Goal: Answer question/provide support: Share knowledge or assist other users

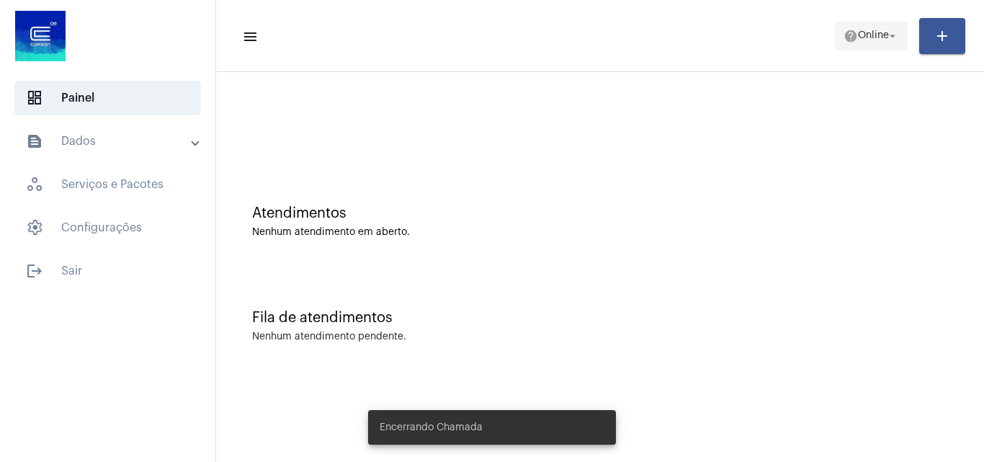
click at [868, 45] on span "help Online arrow_drop_down" at bounding box center [871, 35] width 55 height 26
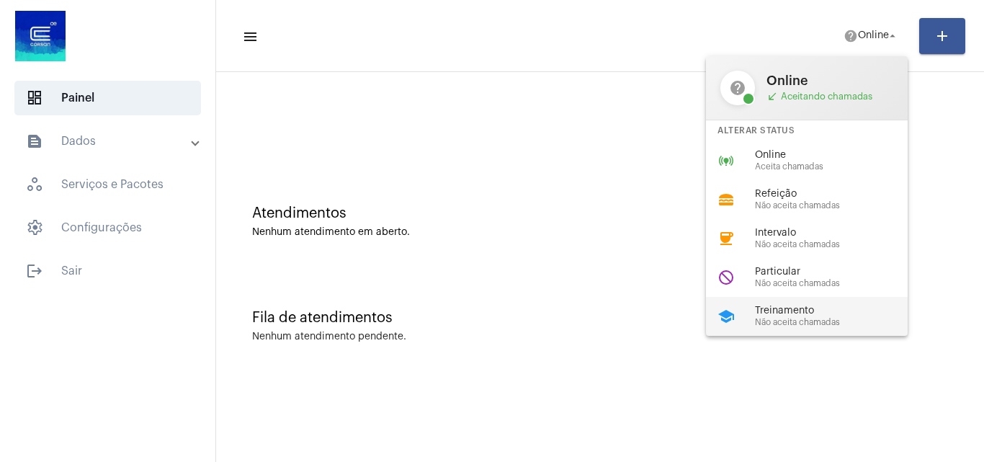
drag, startPoint x: 782, startPoint y: 320, endPoint x: 734, endPoint y: 321, distance: 48.3
click at [782, 321] on span "Não aceita chamadas" at bounding box center [837, 322] width 164 height 9
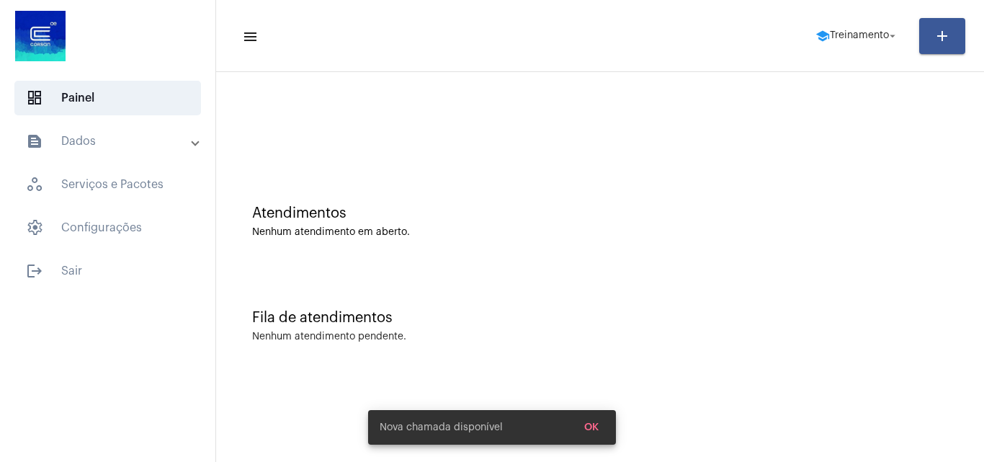
click at [853, 13] on mat-toolbar-row "menu school Treinamento arrow_drop_down add" at bounding box center [600, 36] width 768 height 46
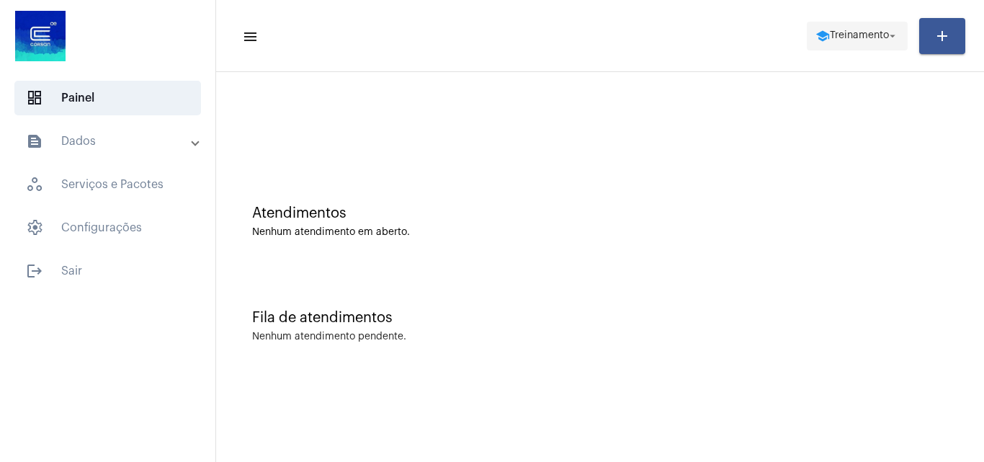
click at [853, 23] on span "school Treinamento arrow_drop_down" at bounding box center [858, 35] width 84 height 26
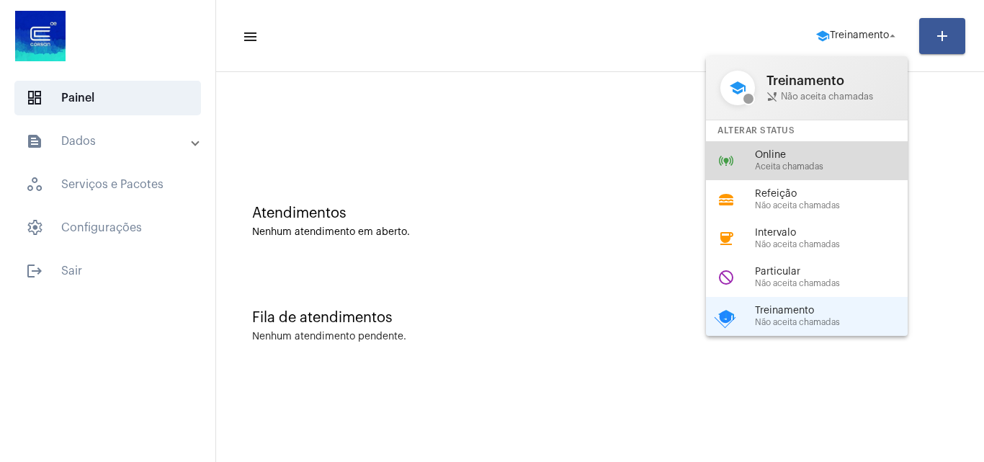
click at [746, 161] on div "online_prediction Online Aceita chamadas" at bounding box center [818, 160] width 225 height 39
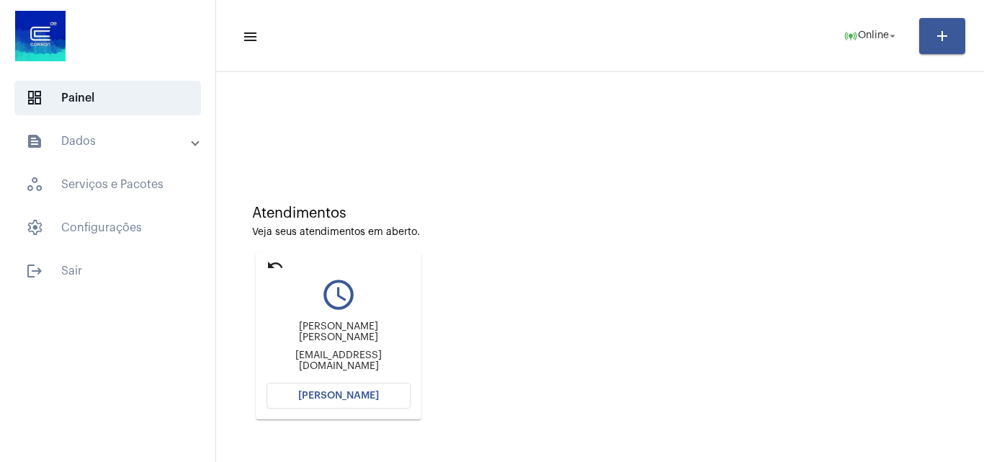
click at [354, 393] on span "Abrir Chamada" at bounding box center [338, 395] width 81 height 10
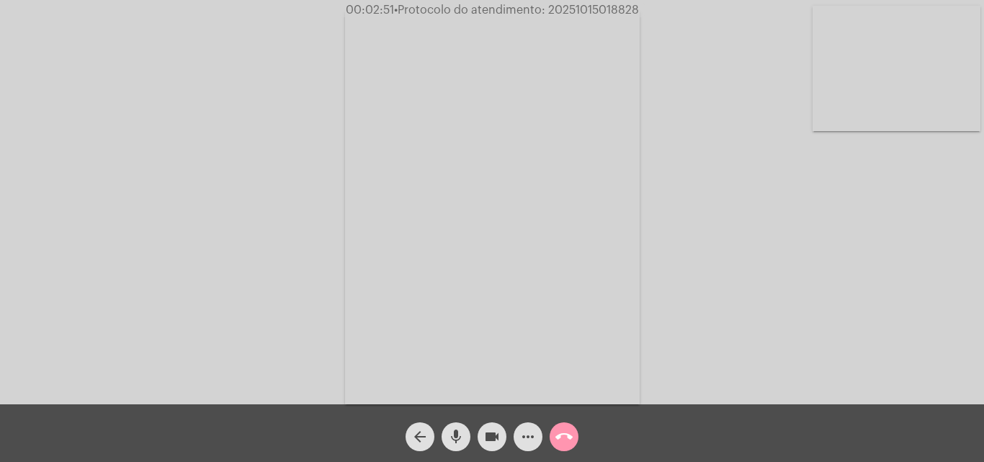
click at [855, 91] on video at bounding box center [897, 68] width 168 height 125
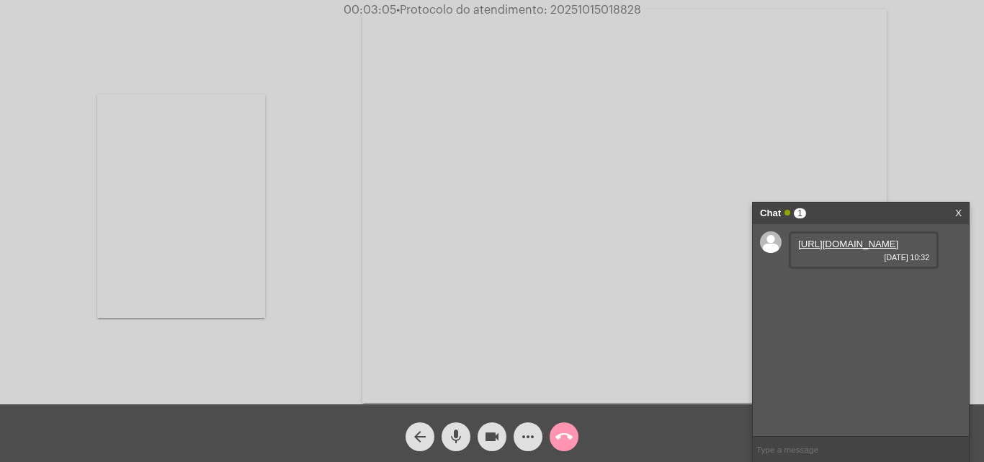
click at [838, 243] on link "https://neft-transfer-bucket.s3.amazonaws.com/temp-425816be-e533-b898-ccd7-03bd…" at bounding box center [848, 243] width 100 height 11
click at [146, 225] on video at bounding box center [181, 205] width 168 height 223
click at [522, 441] on mat-icon "more_horiz" at bounding box center [527, 436] width 17 height 17
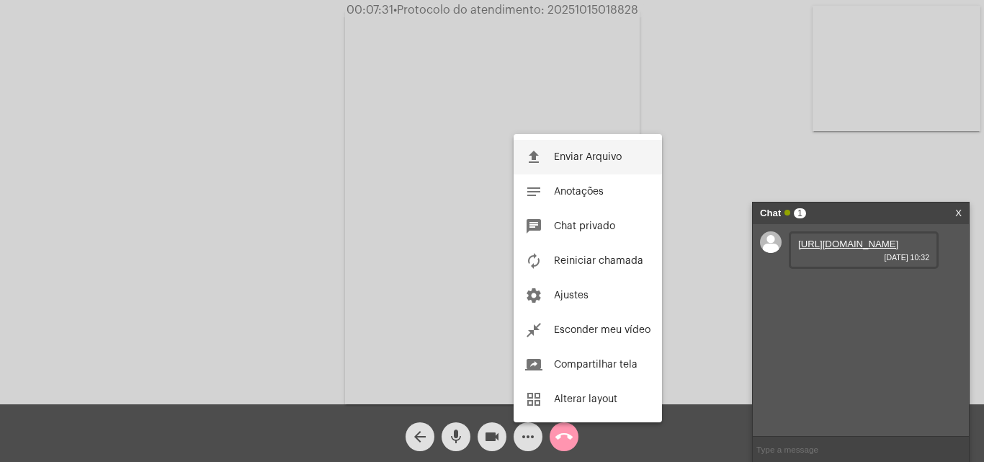
click at [573, 168] on button "file_upload Enviar Arquivo" at bounding box center [588, 157] width 148 height 35
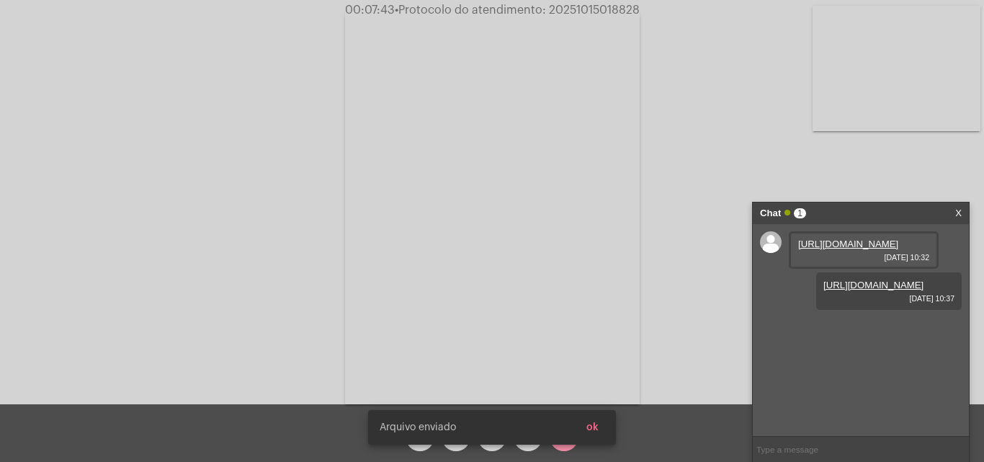
click at [592, 431] on span "ok" at bounding box center [592, 427] width 12 height 10
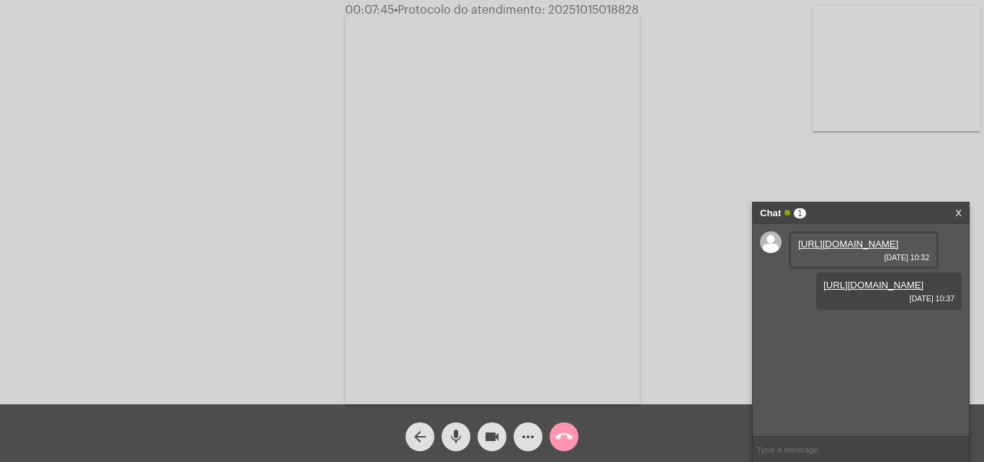
click at [895, 115] on video at bounding box center [897, 68] width 168 height 125
click at [529, 431] on mat-icon "more_horiz" at bounding box center [527, 436] width 17 height 17
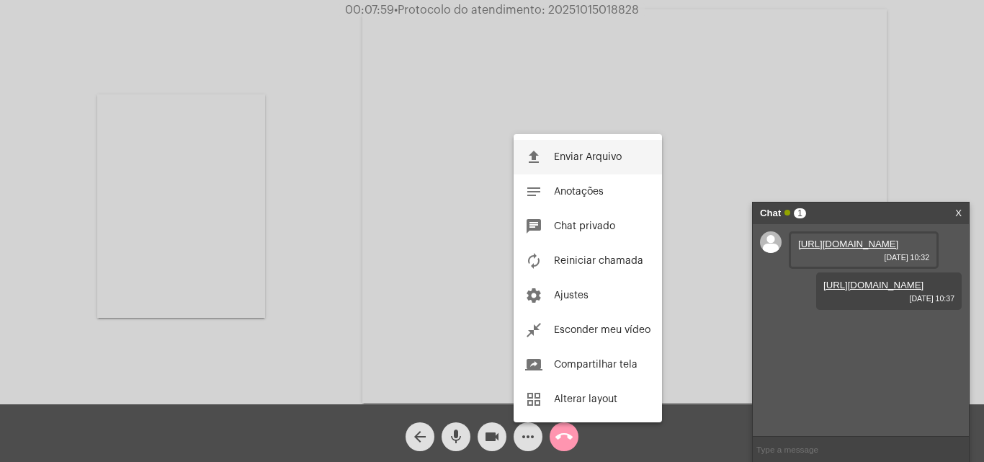
click at [599, 160] on span "Enviar Arquivo" at bounding box center [588, 157] width 68 height 10
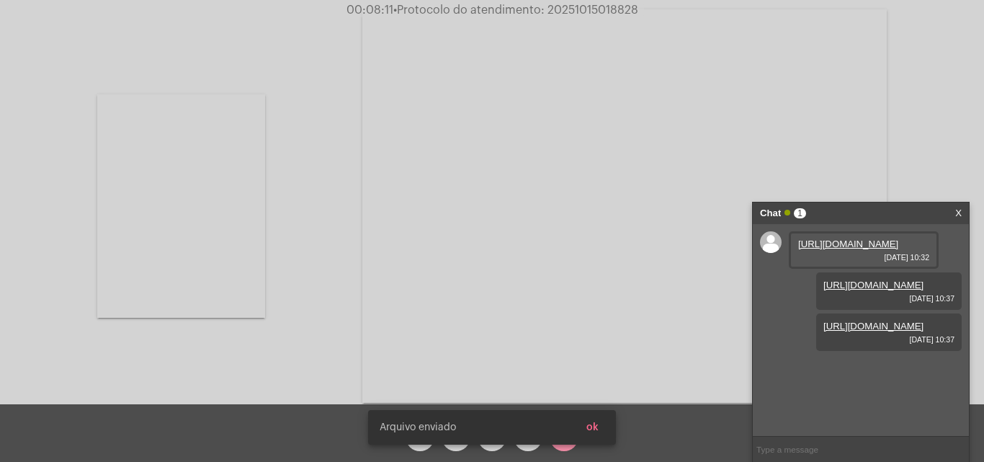
scroll to position [12, 0]
click at [593, 427] on span "ok" at bounding box center [592, 427] width 12 height 10
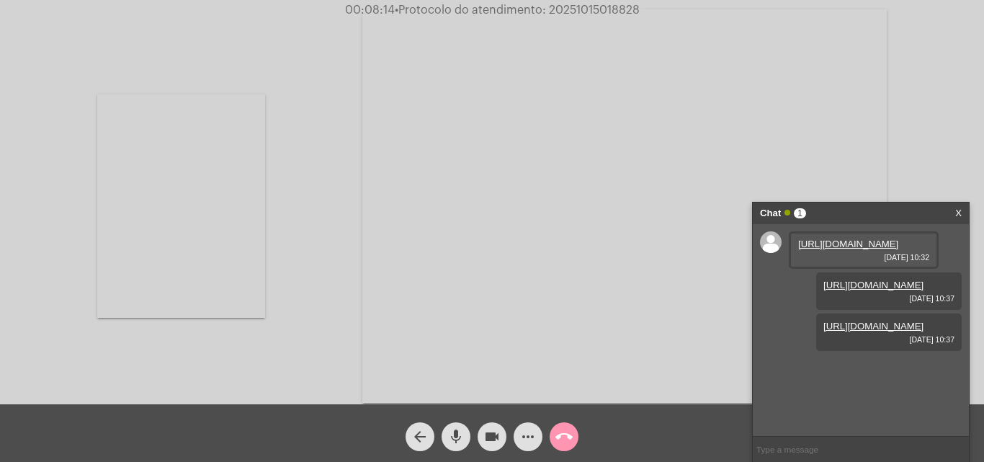
click at [251, 280] on video at bounding box center [181, 205] width 168 height 223
click at [598, 6] on span "• Protocolo do atendimento: 20251015018828" at bounding box center [518, 10] width 245 height 12
copy span "20251015018828"
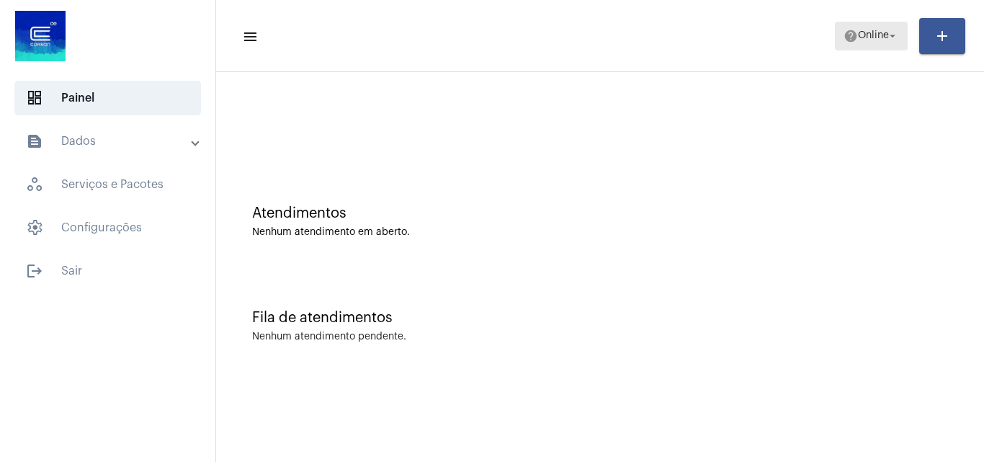
drag, startPoint x: 872, startPoint y: 23, endPoint x: 867, endPoint y: 11, distance: 13.0
click at [870, 22] on button "help Online arrow_drop_down" at bounding box center [871, 36] width 73 height 29
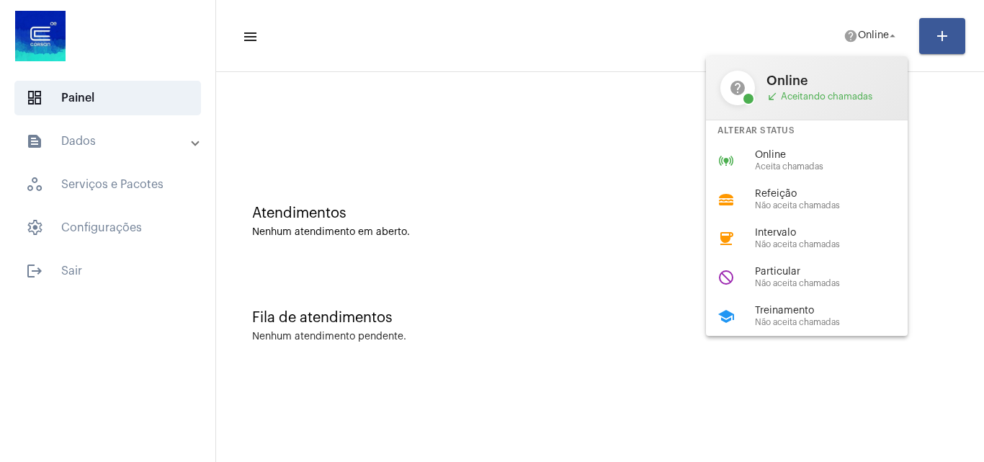
click at [799, 262] on div "do_not_disturb Particular Não aceita chamadas" at bounding box center [818, 277] width 225 height 39
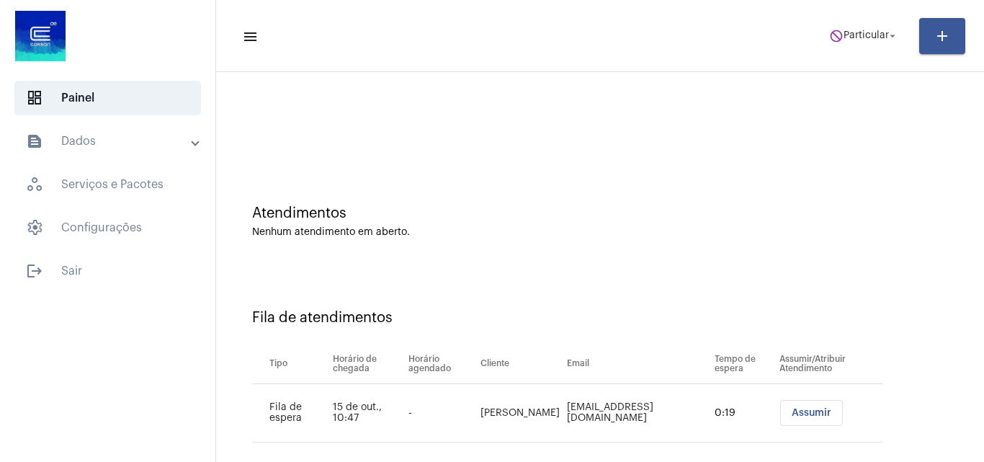
click at [818, 408] on button "Assumir" at bounding box center [811, 413] width 63 height 26
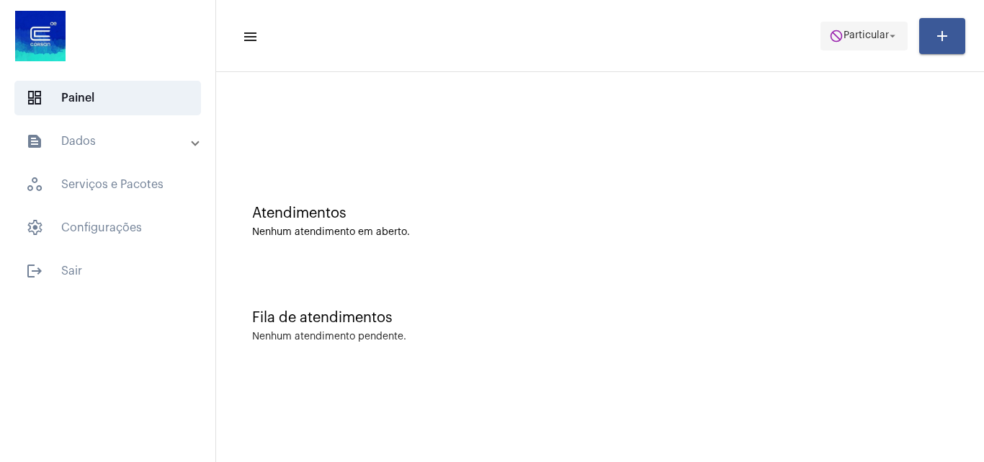
click at [852, 40] on span "Particular" at bounding box center [866, 36] width 45 height 10
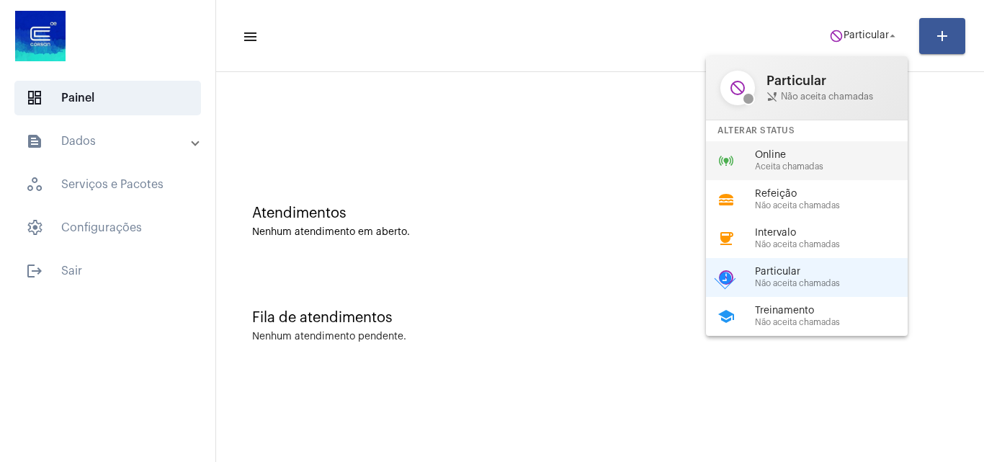
click at [810, 151] on span "Online" at bounding box center [837, 155] width 164 height 11
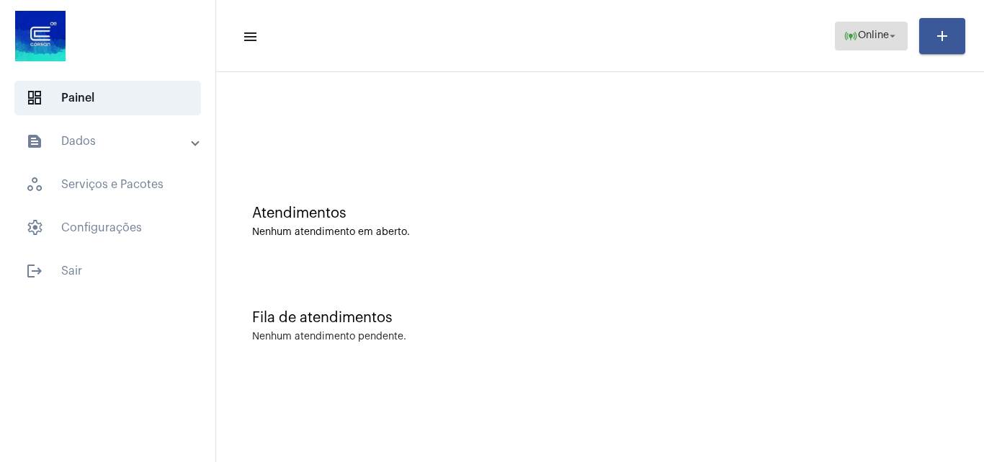
click at [855, 45] on span "online_prediction Online arrow_drop_down" at bounding box center [871, 35] width 55 height 26
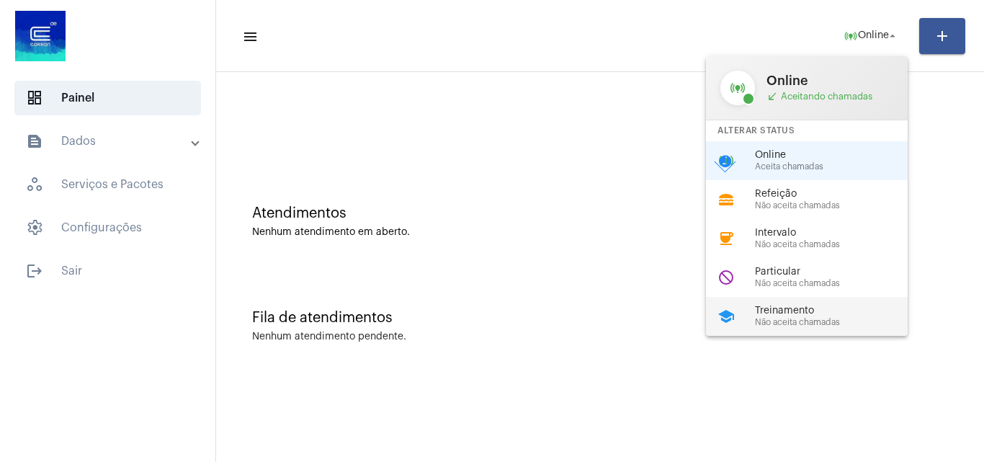
click at [758, 319] on span "Não aceita chamadas" at bounding box center [837, 322] width 164 height 9
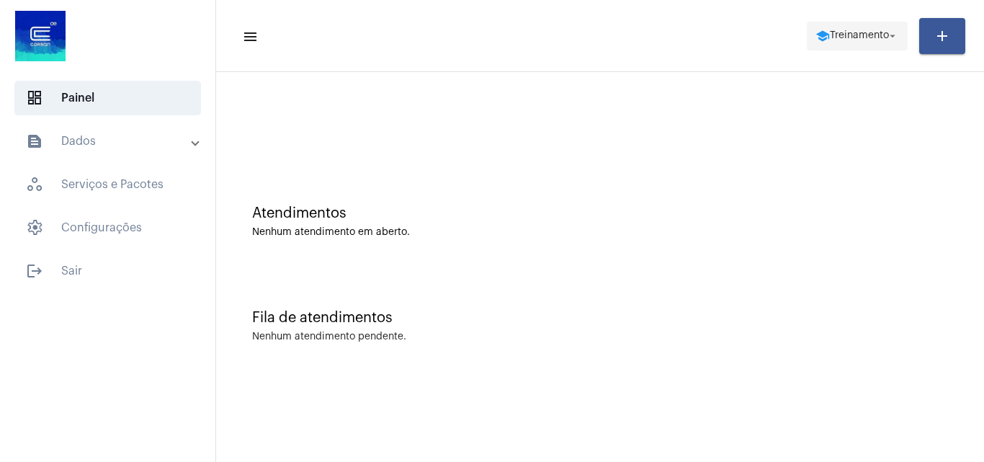
click at [830, 34] on span "Treinamento" at bounding box center [859, 36] width 59 height 10
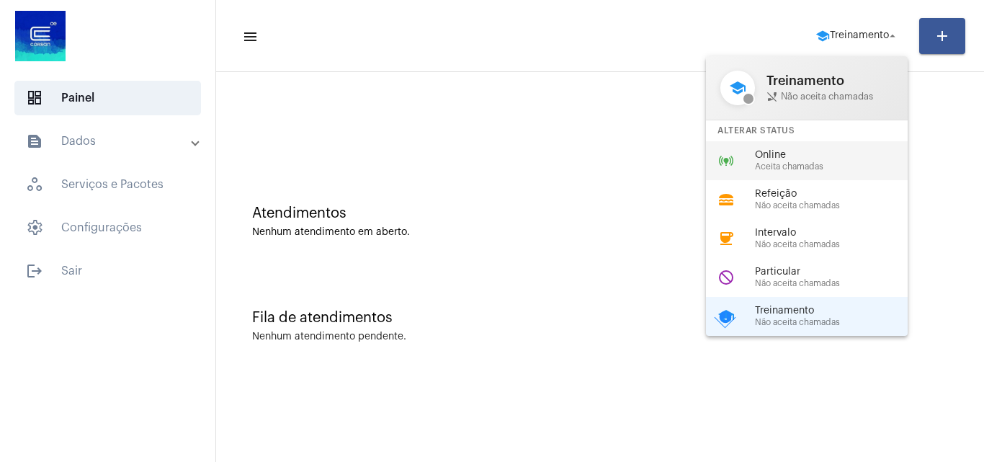
click at [810, 153] on span "Online" at bounding box center [837, 155] width 164 height 11
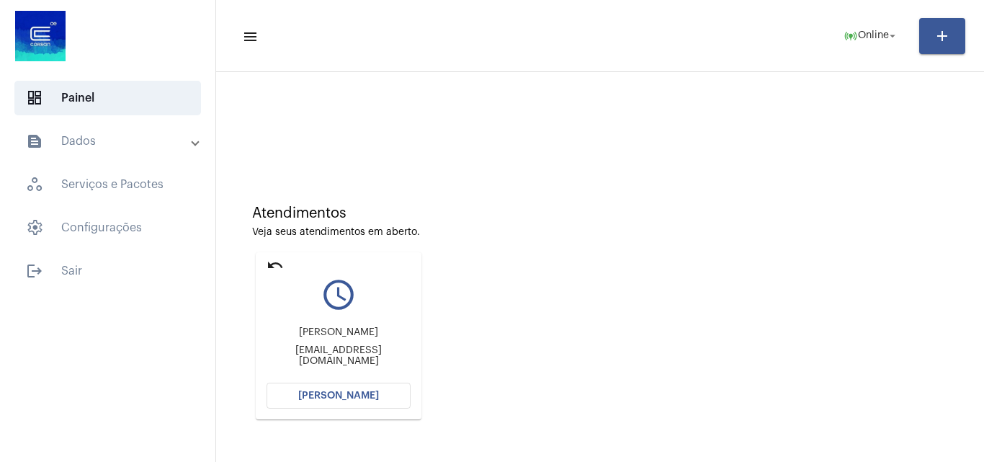
click at [380, 396] on button "Abrir Chamada" at bounding box center [339, 396] width 144 height 26
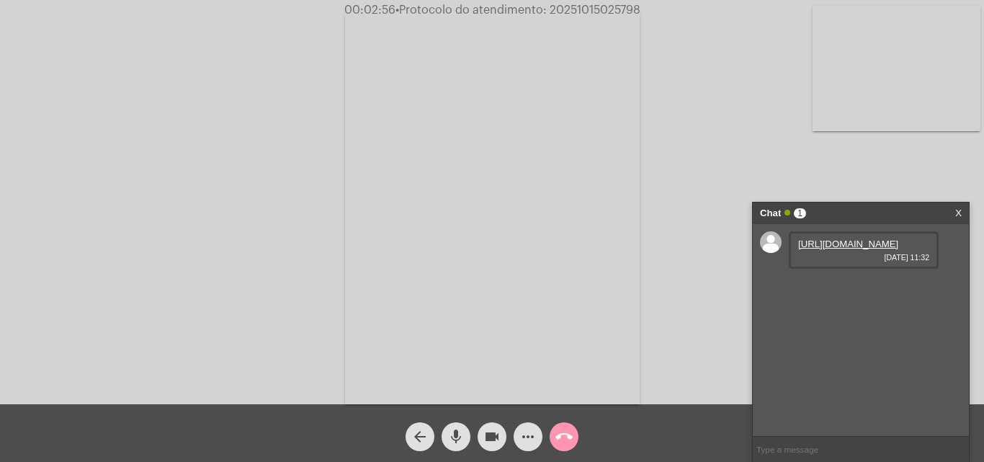
click at [880, 249] on link "https://neft-transfer-bucket.s3.amazonaws.com/temp-f3d7333c-486a-ac0c-83a2-6482…" at bounding box center [848, 243] width 100 height 11
click at [452, 441] on mat-icon "mic" at bounding box center [455, 436] width 17 height 17
click at [490, 442] on mat-icon "videocam" at bounding box center [491, 436] width 17 height 17
click at [494, 437] on mat-icon "videocam_off" at bounding box center [491, 436] width 17 height 17
click at [453, 437] on mat-icon "mic_off" at bounding box center [455, 436] width 17 height 17
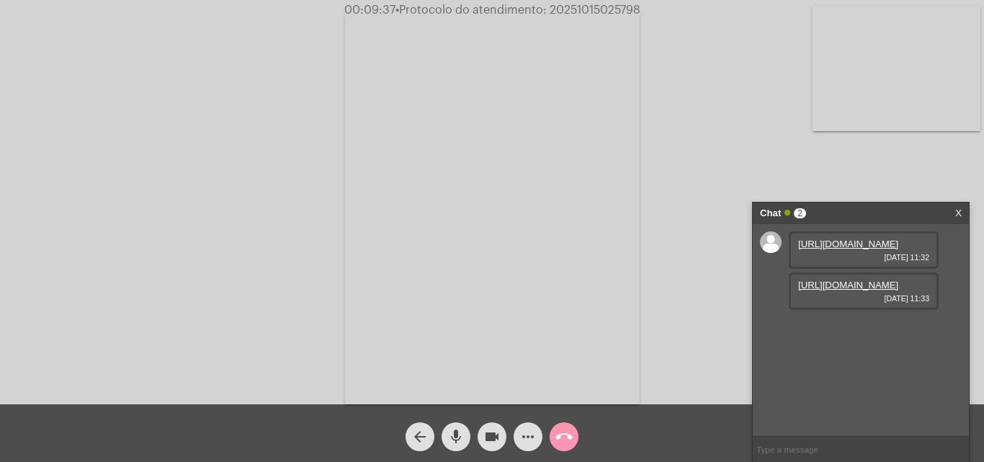
click at [455, 447] on span "mic" at bounding box center [455, 436] width 17 height 29
click at [483, 439] on button "videocam" at bounding box center [492, 436] width 29 height 29
click at [467, 437] on button "mic_off" at bounding box center [456, 436] width 29 height 29
click at [488, 437] on mat-icon "videocam_off" at bounding box center [491, 436] width 17 height 17
click at [599, 4] on span "00:18:57 • Protocolo do atendimento: 20251015025798" at bounding box center [492, 10] width 303 height 14
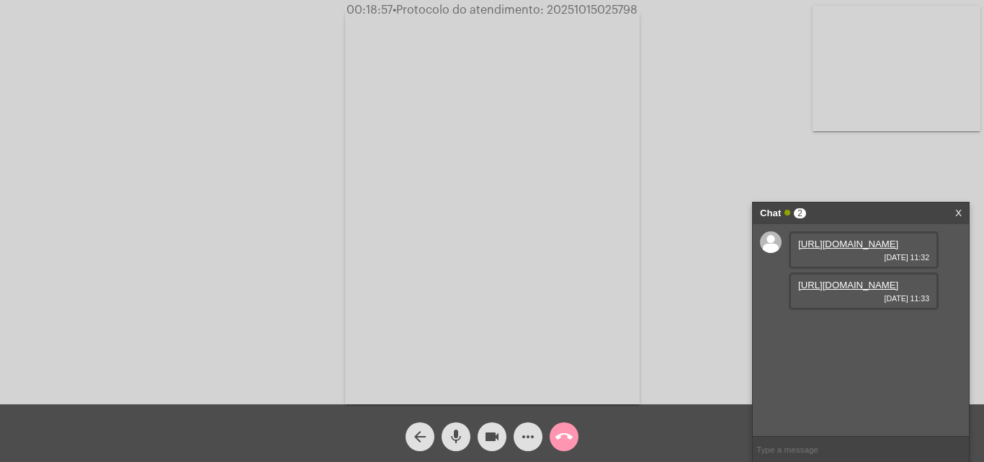
click at [599, 4] on span "00:18:57 • Protocolo do atendimento: 20251015025798" at bounding box center [492, 10] width 303 height 14
click at [520, 435] on mat-icon "more_horiz" at bounding box center [527, 436] width 17 height 17
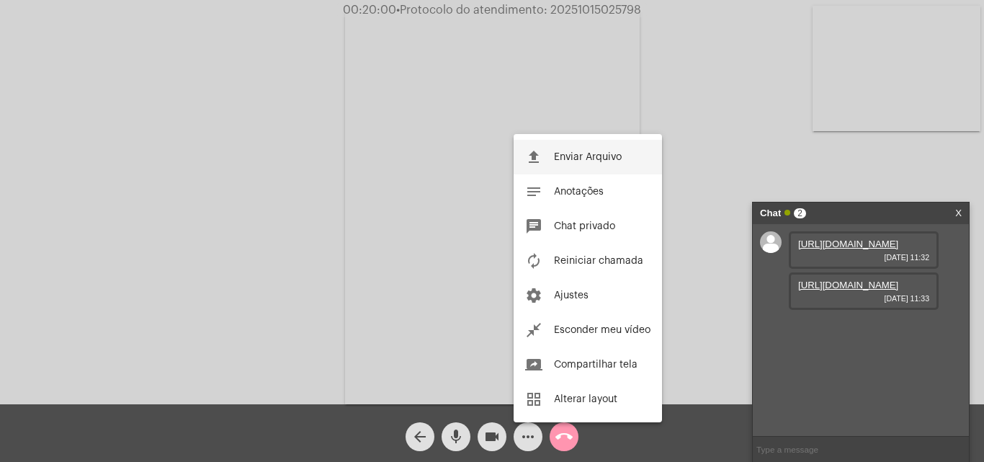
click at [597, 156] on span "Enviar Arquivo" at bounding box center [588, 157] width 68 height 10
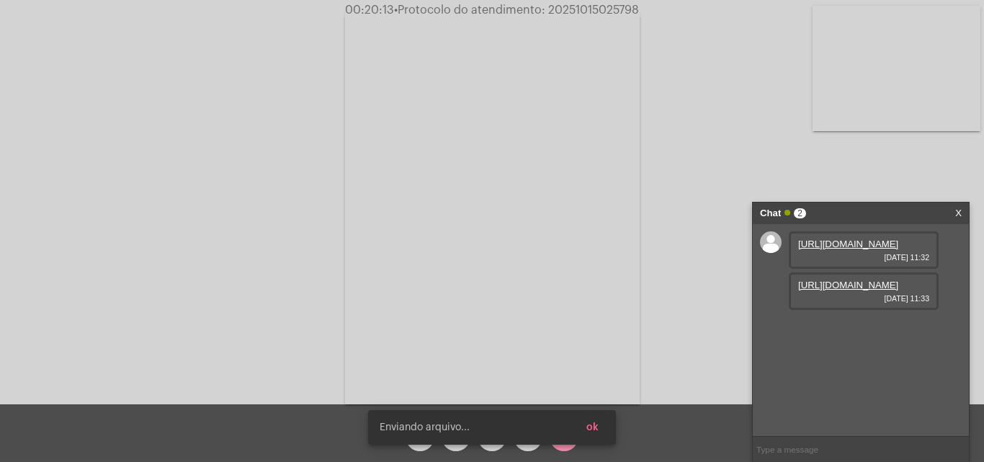
click at [593, 426] on span "ok" at bounding box center [592, 427] width 12 height 10
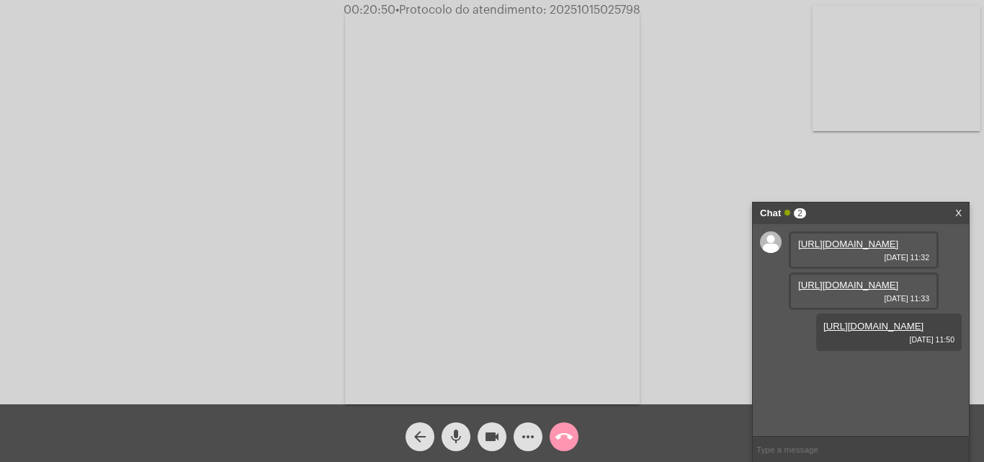
click at [605, 4] on span "00:20:50 • Protocolo do atendimento: 20251015025798" at bounding box center [492, 10] width 308 height 14
paste input "20251015025798"
type input "20251015025798"
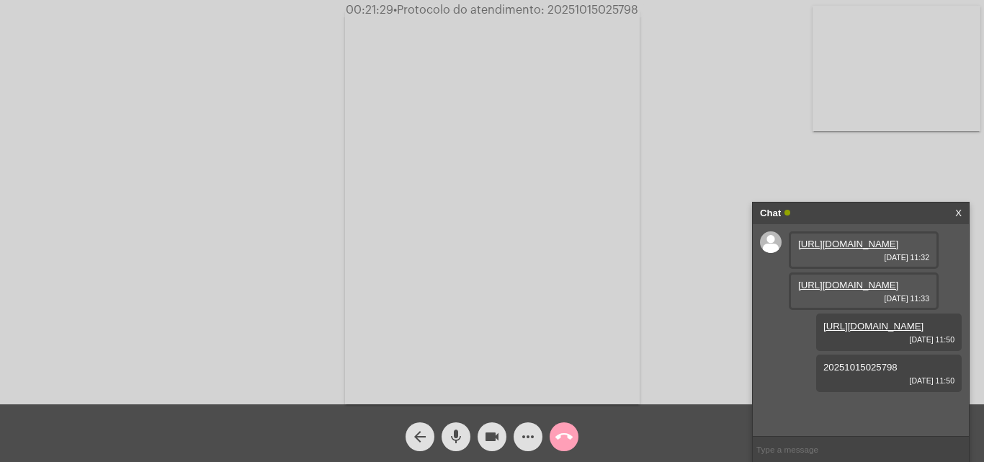
click at [567, 437] on mat-icon "call_end" at bounding box center [563, 436] width 17 height 17
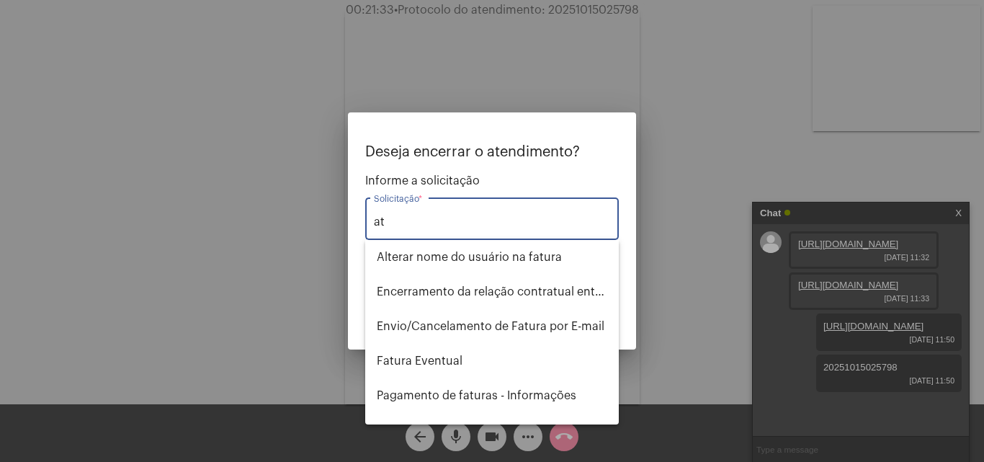
type input "a"
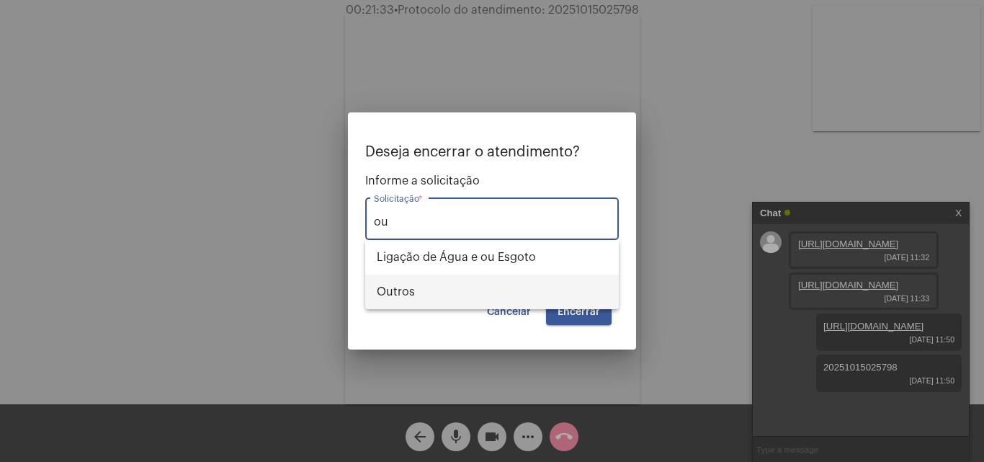
click at [393, 282] on span "Outros" at bounding box center [492, 291] width 231 height 35
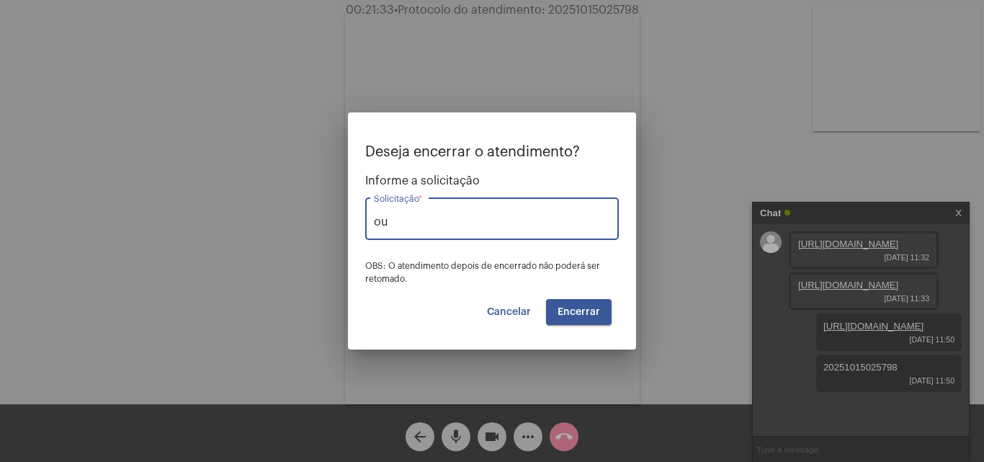
type input "Outros"
click at [615, 330] on mat-dialog-container "Deseja encerrar o atendimento? Informe a solicitação Outros Solicitação * OBS: …" at bounding box center [492, 230] width 288 height 237
click at [600, 316] on button "Encerrar" at bounding box center [579, 312] width 66 height 26
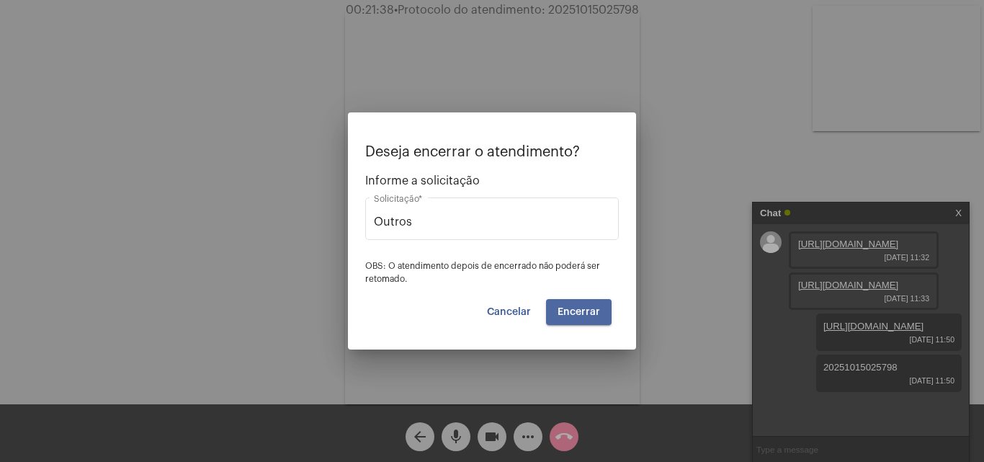
click at [599, 316] on span "Encerrar" at bounding box center [579, 312] width 43 height 10
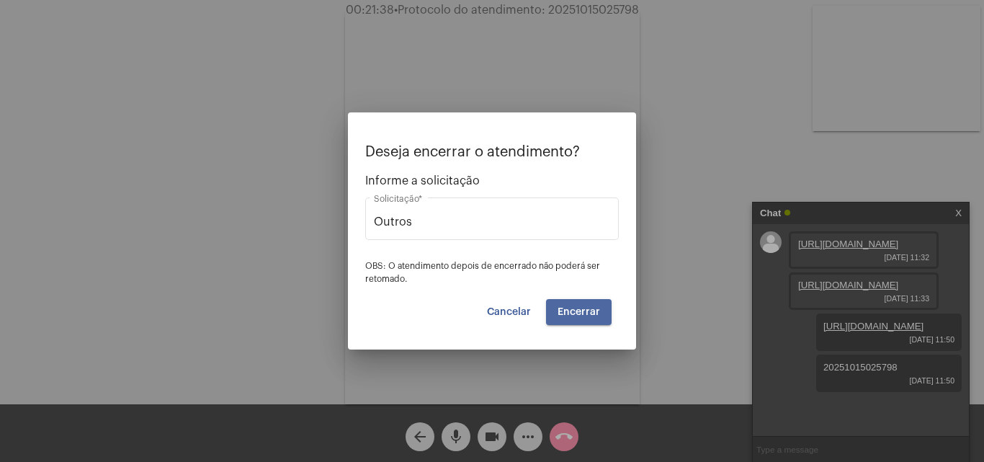
click at [599, 316] on span "Encerrar" at bounding box center [579, 312] width 43 height 10
click at [599, 310] on span "Encerrar" at bounding box center [579, 312] width 43 height 10
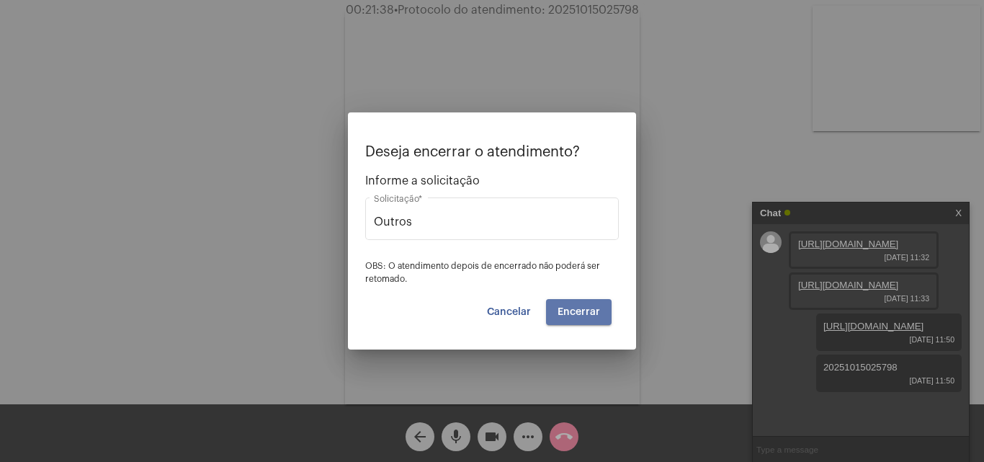
click at [599, 310] on span "Encerrar" at bounding box center [579, 312] width 43 height 10
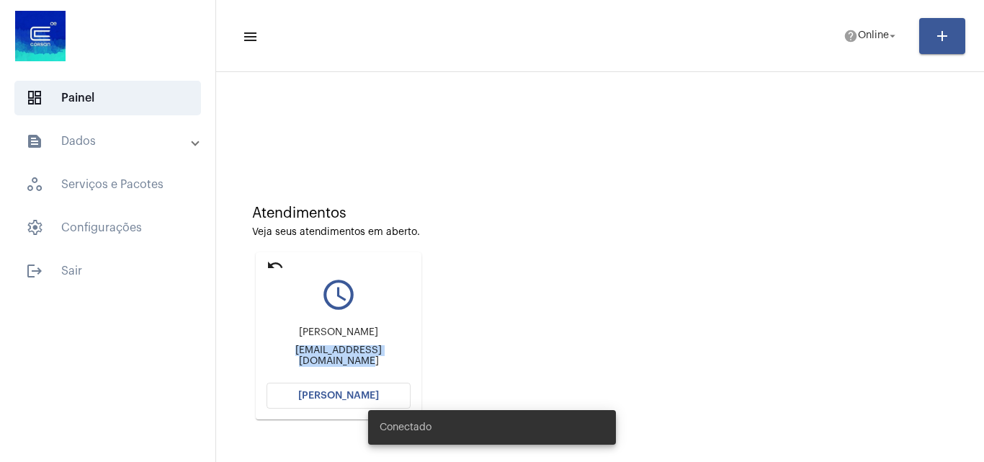
drag, startPoint x: 270, startPoint y: 357, endPoint x: 424, endPoint y: 357, distance: 153.5
click at [424, 357] on div "undo query_builder Delma Gondran dos Santos decolarcortinas@hotmail.com Abrir C…" at bounding box center [338, 336] width 173 height 174
copy div "[EMAIL_ADDRESS][DOMAIN_NAME]"
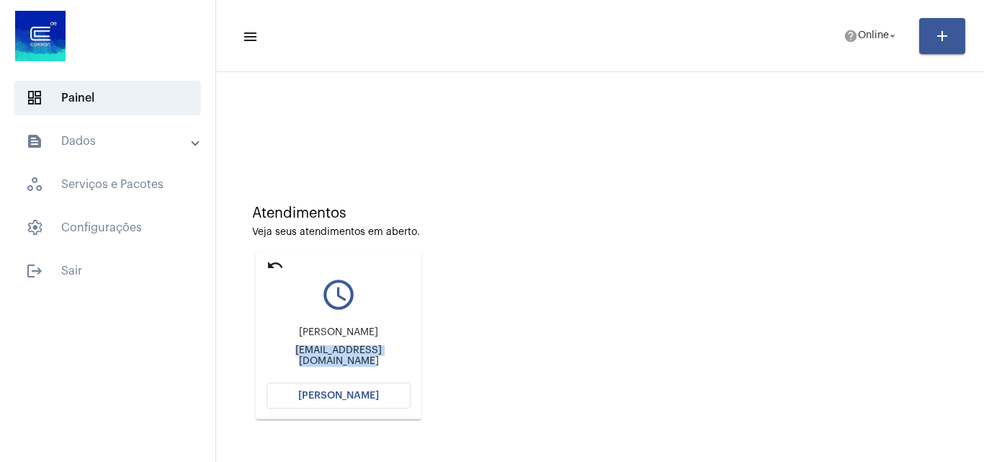
drag, startPoint x: 254, startPoint y: 354, endPoint x: 460, endPoint y: 358, distance: 206.8
click at [460, 358] on div "Atendimentos Veja seus atendimentos em aberto. undo query_builder Delma Gondran…" at bounding box center [600, 307] width 754 height 290
copy div "[EMAIL_ADDRESS][DOMAIN_NAME]"
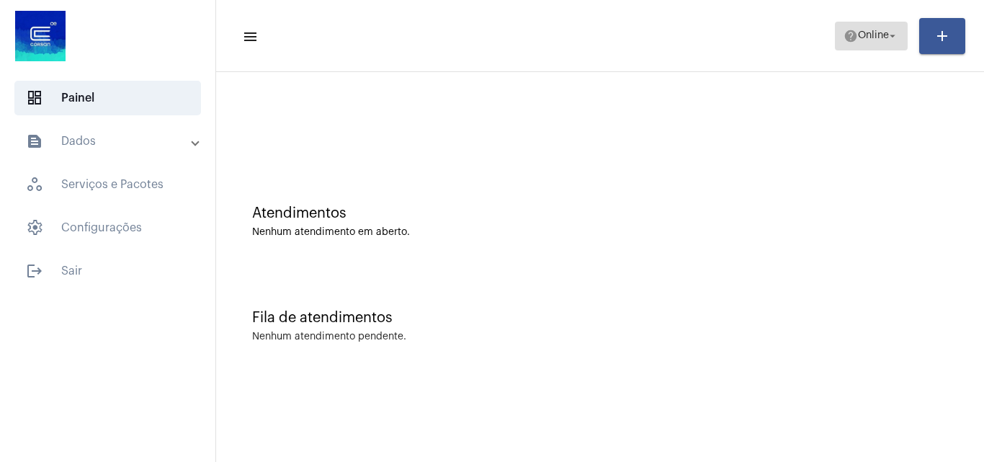
click at [875, 40] on span "Online" at bounding box center [873, 36] width 31 height 10
click at [877, 29] on span "help Online arrow_drop_down" at bounding box center [871, 35] width 55 height 26
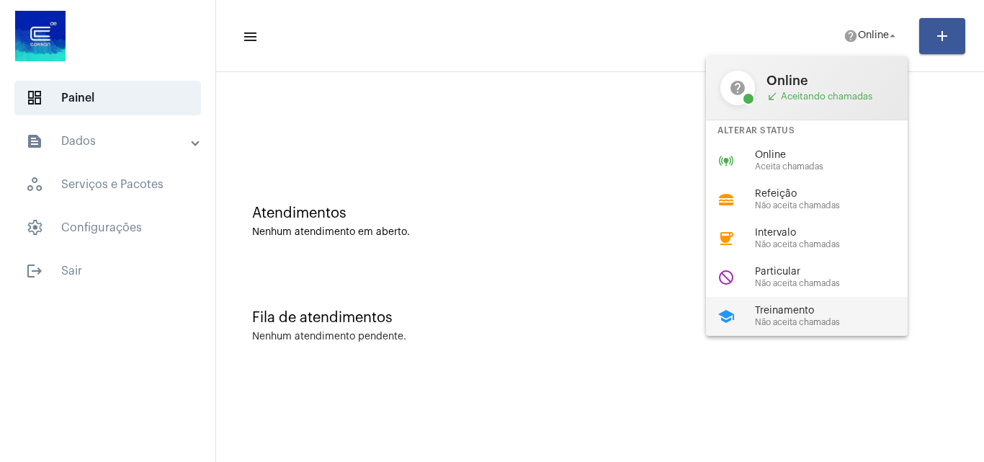
click at [767, 324] on span "Não aceita chamadas" at bounding box center [837, 322] width 164 height 9
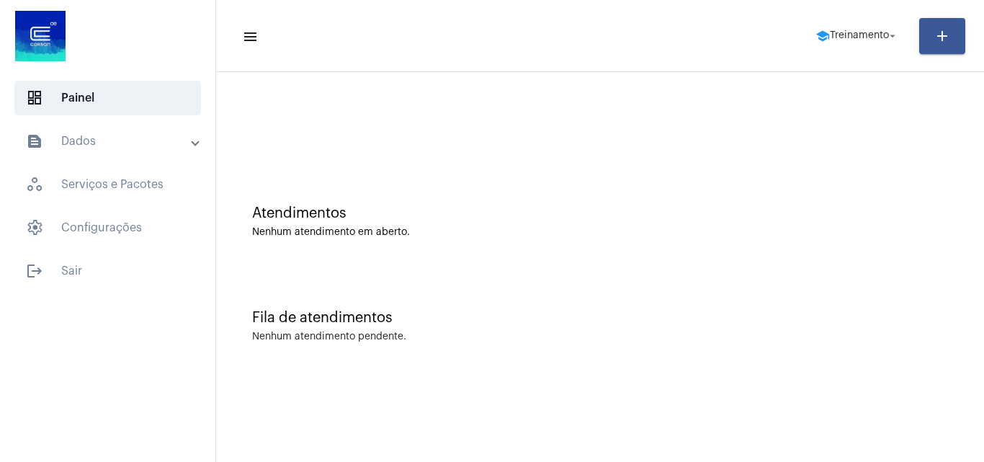
click at [139, 133] on mat-panel-title "text_snippet_outlined Dados" at bounding box center [109, 141] width 166 height 17
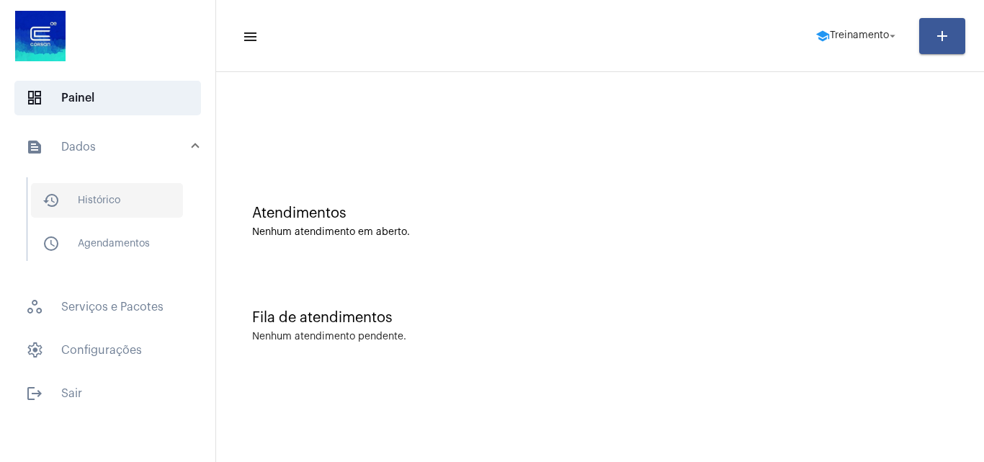
click at [133, 197] on span "history_outlined Histórico" at bounding box center [107, 200] width 152 height 35
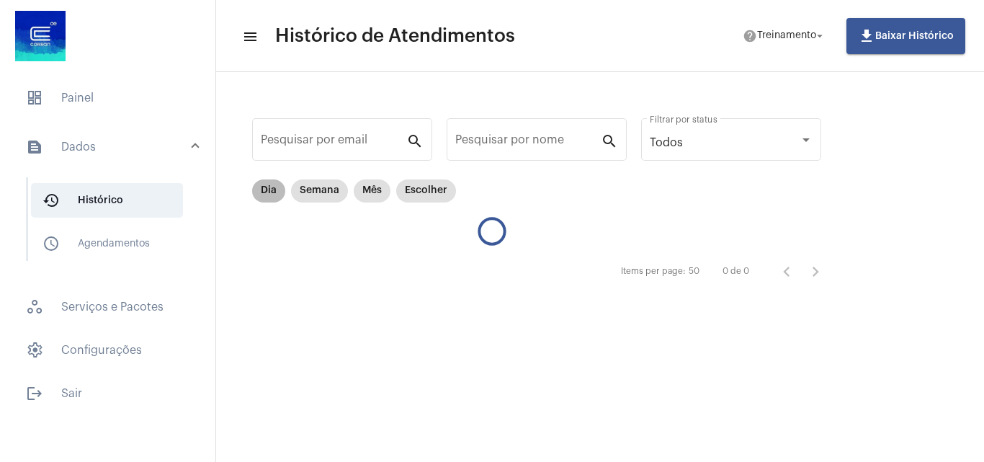
click at [272, 191] on mat-chip "Dia" at bounding box center [268, 190] width 33 height 23
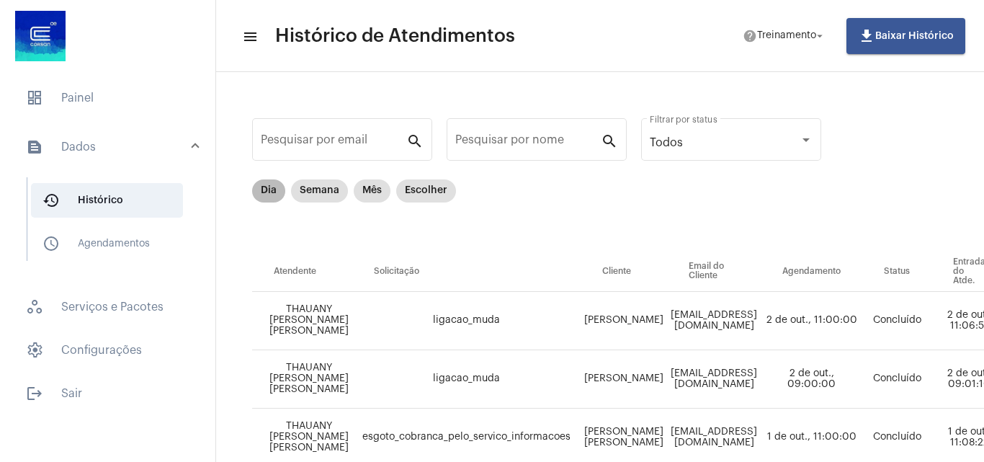
click at [261, 195] on mat-chip "Dia" at bounding box center [268, 190] width 33 height 23
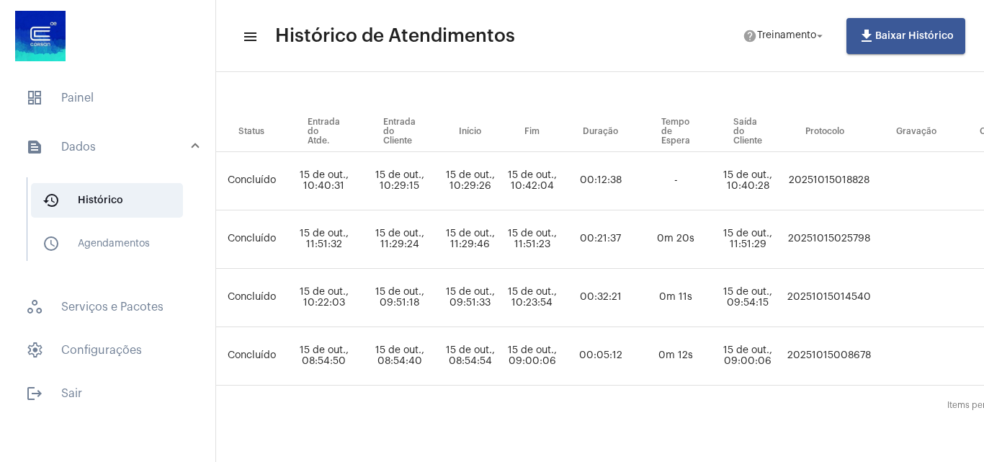
scroll to position [144, 658]
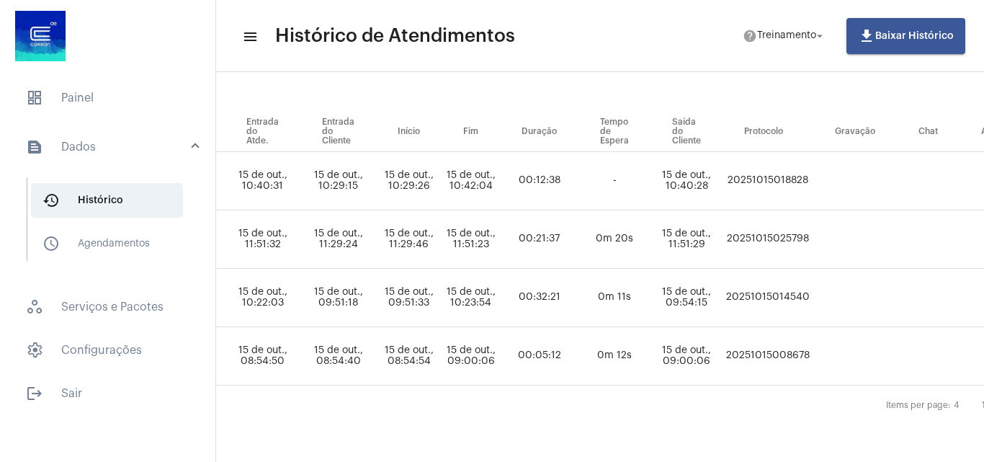
click at [803, 231] on td "20251015025798" at bounding box center [768, 239] width 91 height 58
copy td "20251015025798"
click at [115, 79] on mat-list "dashboard Painel text_snippet_outlined Dados history_outlined Histórico schedul…" at bounding box center [107, 243] width 215 height 336
click at [138, 121] on mat-list "dashboard Painel text_snippet_outlined Dados history_outlined Histórico schedul…" at bounding box center [107, 243] width 215 height 336
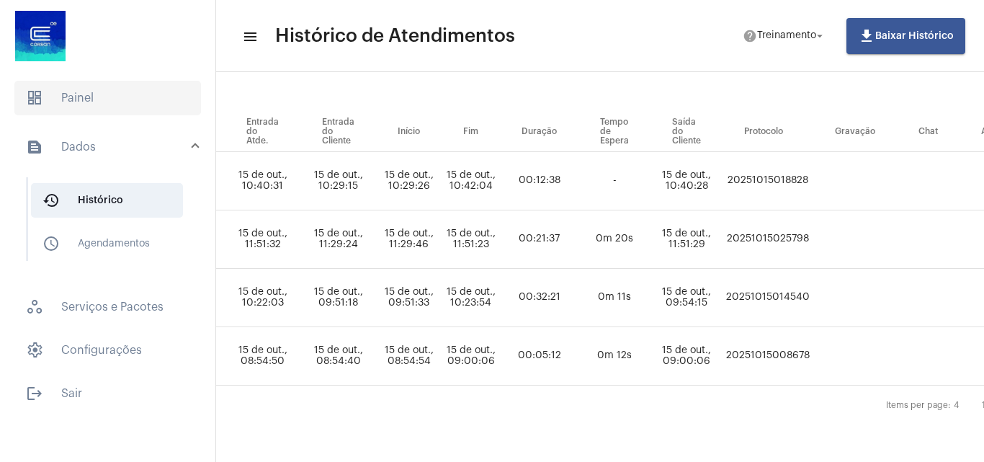
click at [132, 81] on span "dashboard Painel" at bounding box center [107, 98] width 187 height 35
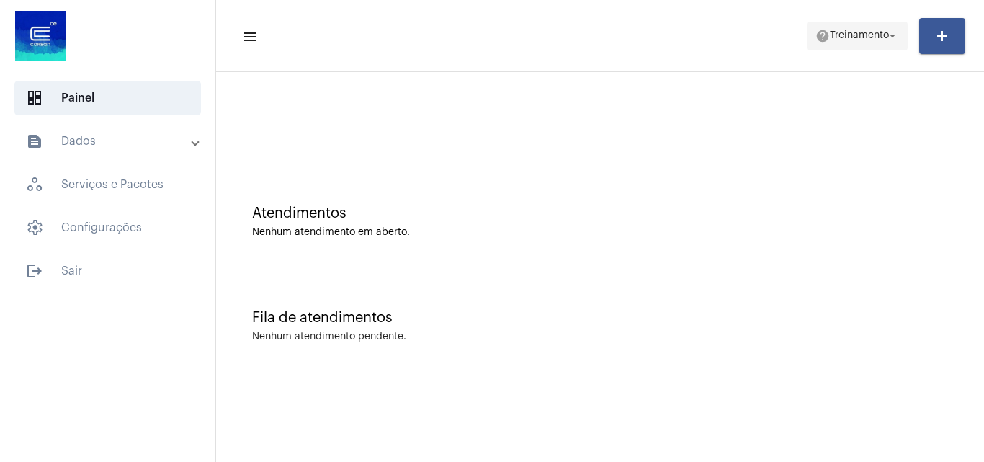
click at [830, 32] on span "Treinamento" at bounding box center [859, 36] width 59 height 10
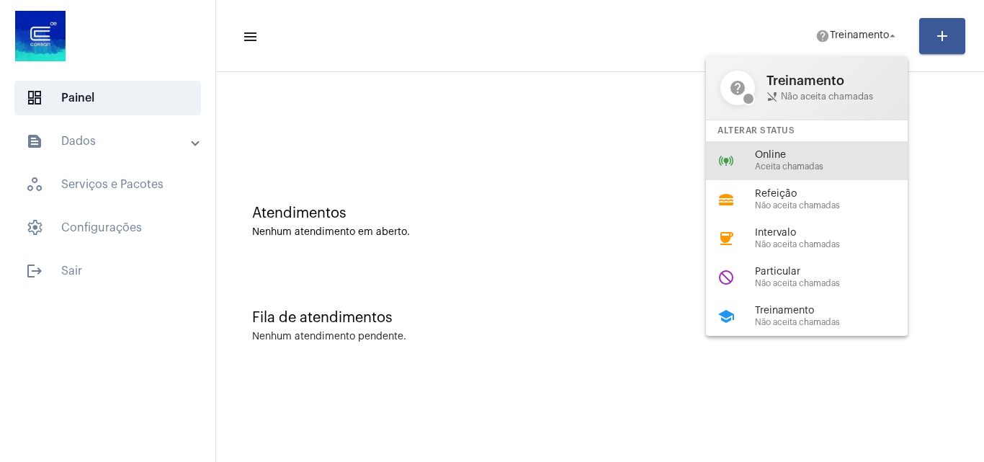
drag, startPoint x: 746, startPoint y: 162, endPoint x: 741, endPoint y: 79, distance: 83.7
click at [744, 142] on div "online_prediction Online Aceita chamadas" at bounding box center [818, 160] width 225 height 39
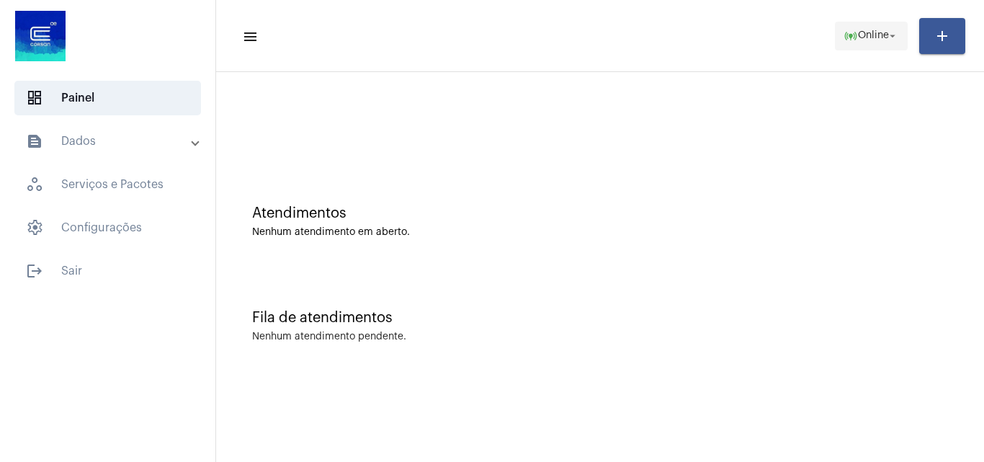
click at [858, 31] on span "Online" at bounding box center [873, 36] width 31 height 10
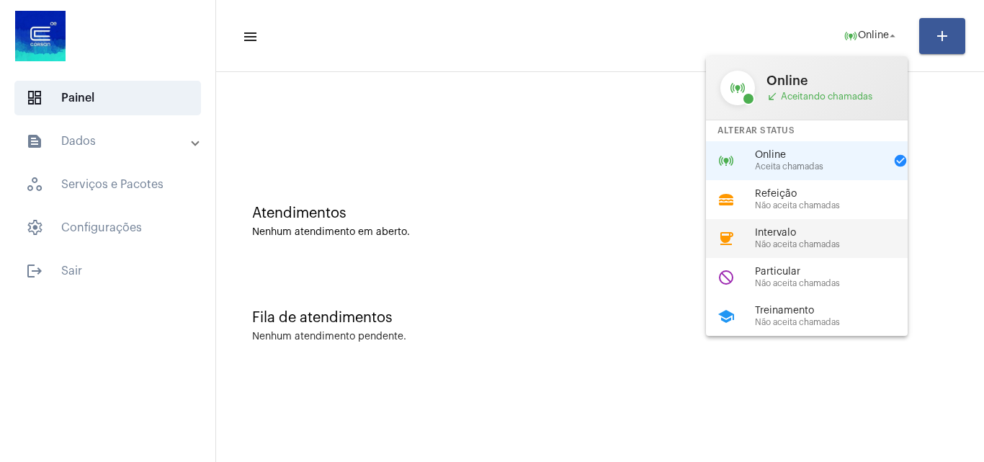
click at [807, 243] on span "Não aceita chamadas" at bounding box center [837, 244] width 164 height 9
